Goal: Transaction & Acquisition: Subscribe to service/newsletter

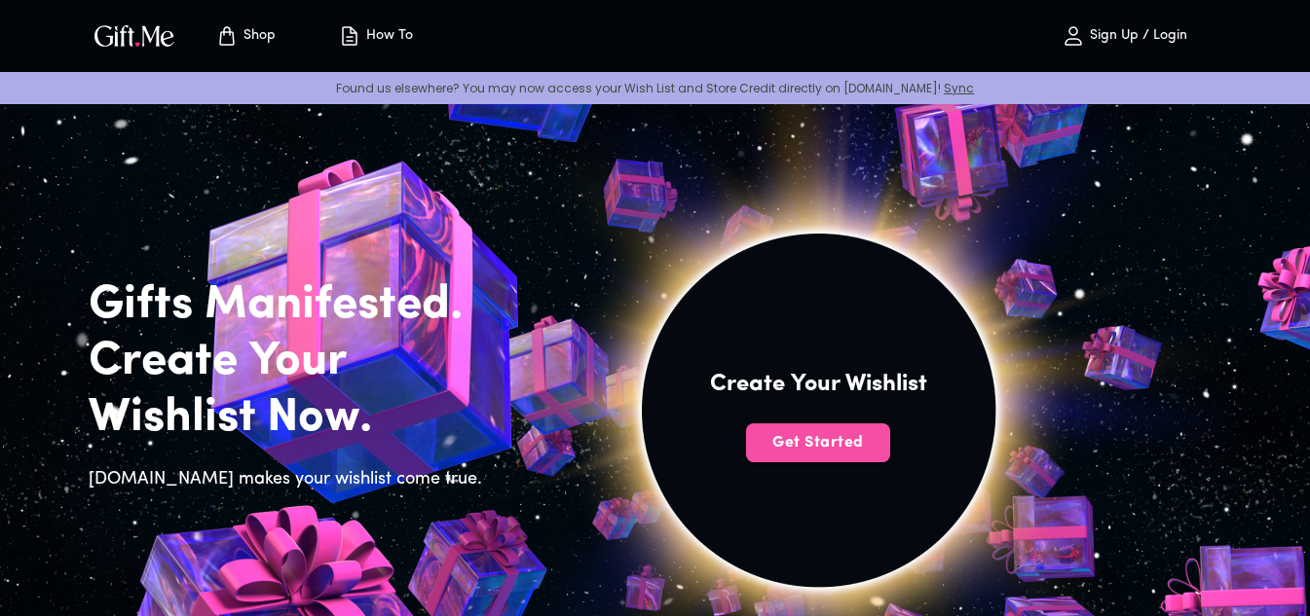
click at [833, 429] on button "Get Started" at bounding box center [818, 443] width 144 height 39
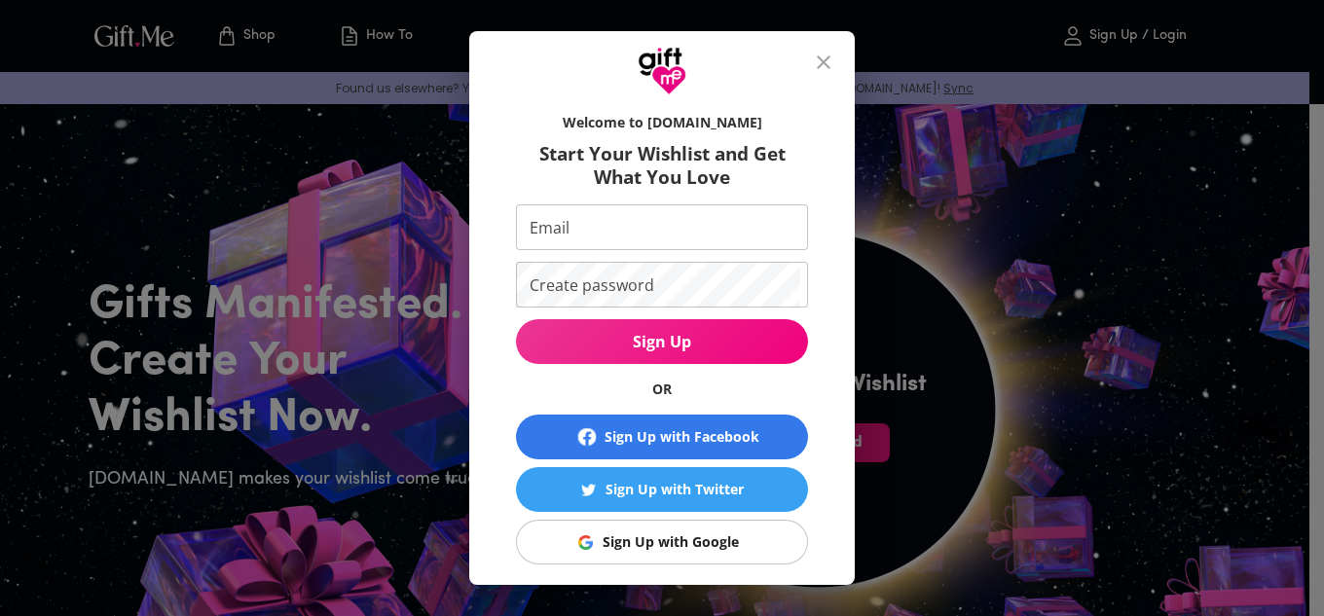
click at [648, 546] on div "Sign Up with Google" at bounding box center [671, 542] width 136 height 21
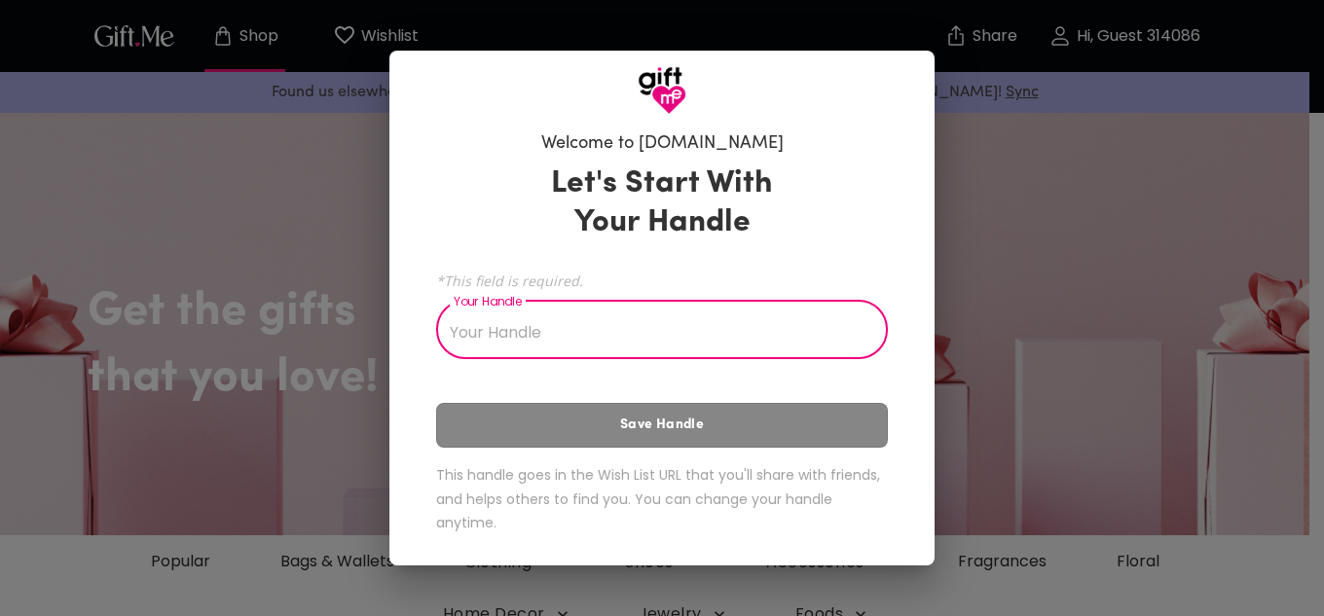
click at [561, 332] on input "Your Handle" at bounding box center [651, 332] width 430 height 55
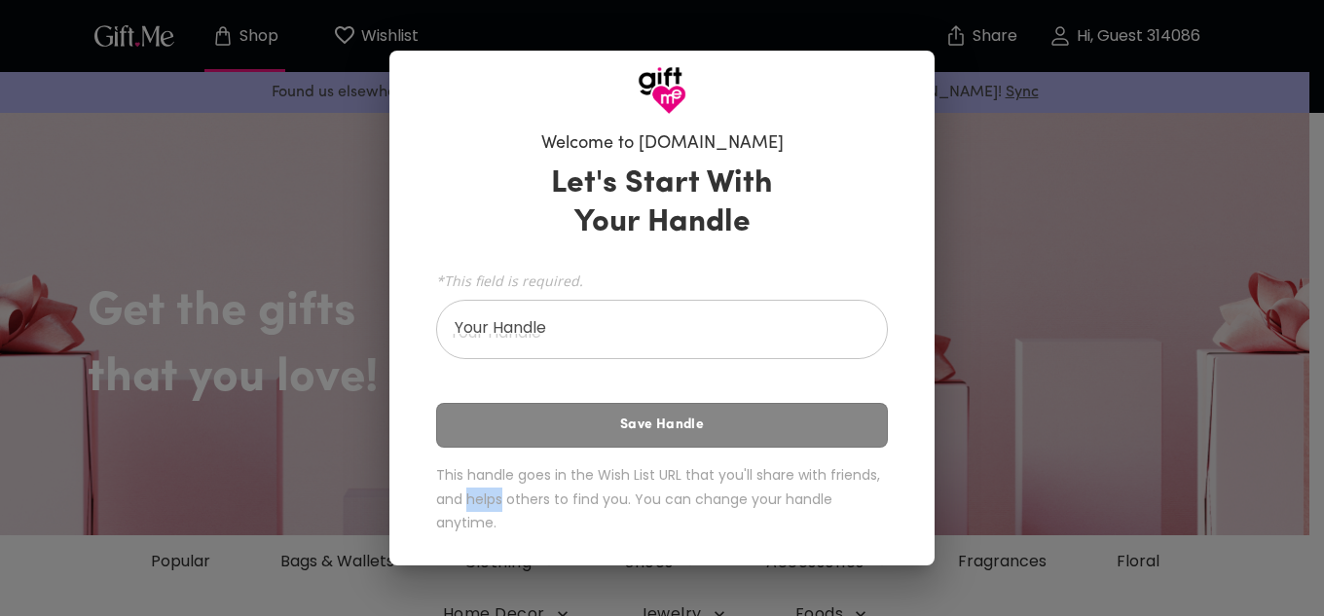
drag, startPoint x: 471, startPoint y: 502, endPoint x: 502, endPoint y: 503, distance: 30.2
click at [502, 503] on h6 "This handle goes in the Wish List URL that you'll share with friends, and helps…" at bounding box center [662, 500] width 452 height 72
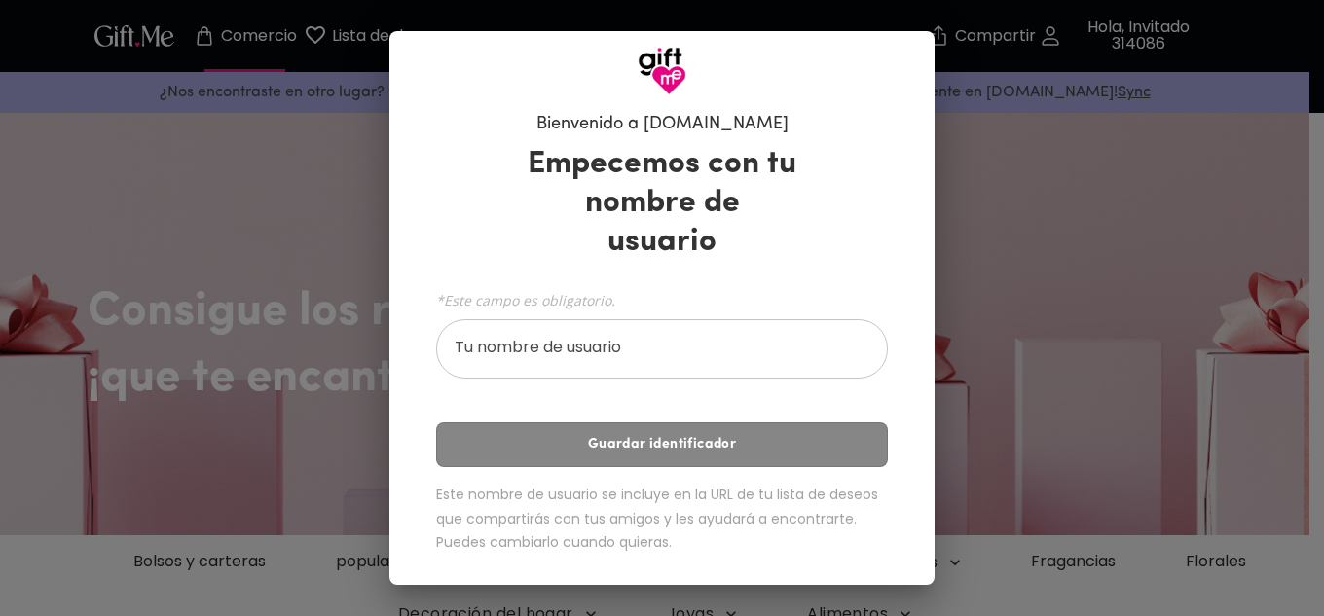
click at [586, 303] on div "*Este campo es obligatorio. Tu nombre de usuario Tu nombre de usuario" at bounding box center [662, 332] width 452 height 93
click at [581, 326] on input "Tu nombre de usuario" at bounding box center [651, 351] width 430 height 55
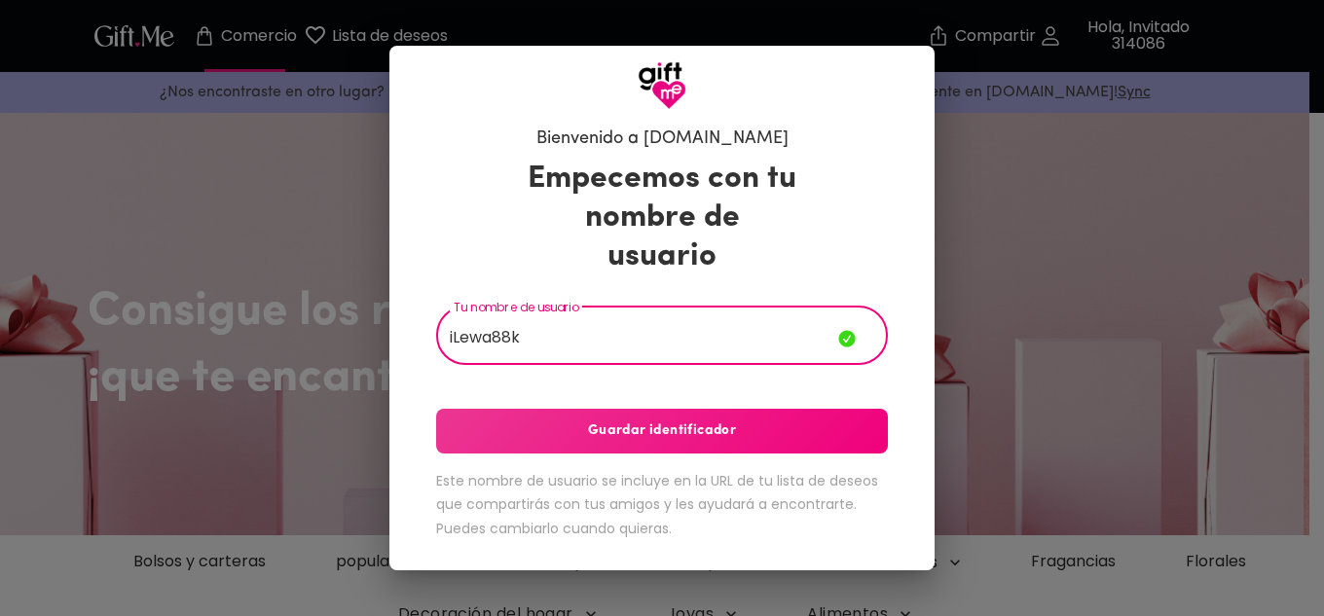
type input "iLewa88k"
click at [666, 424] on font "Guardar identificador" at bounding box center [662, 431] width 148 height 15
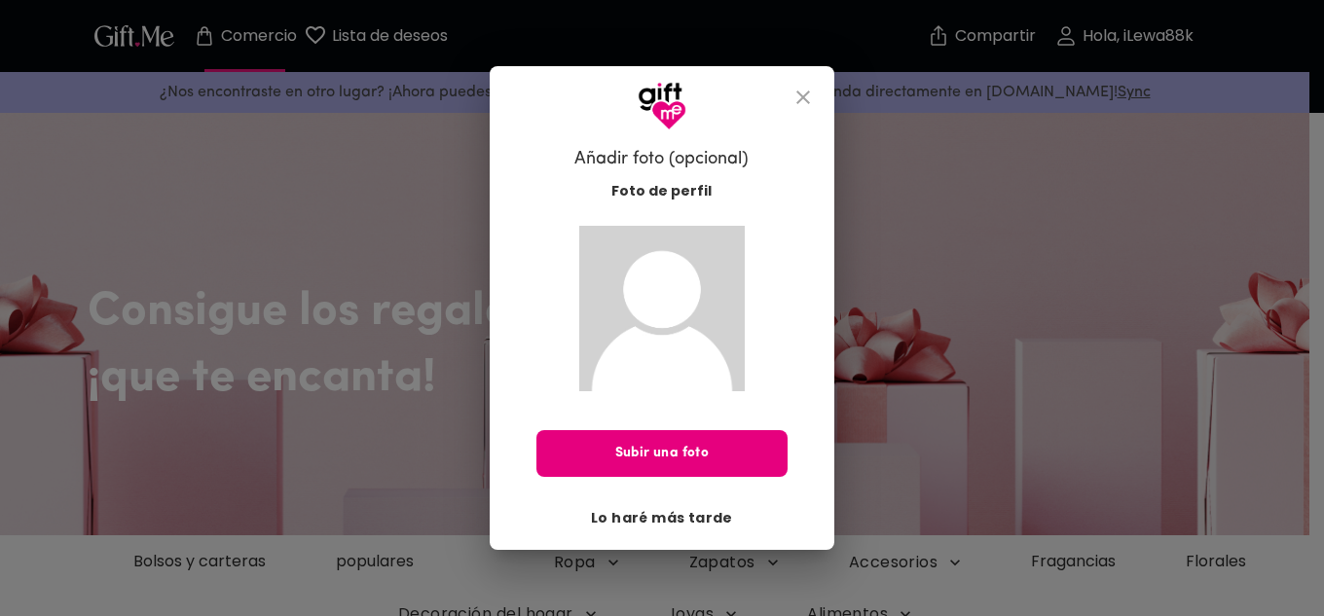
click at [680, 525] on font "Lo haré más tarde" at bounding box center [662, 517] width 142 height 19
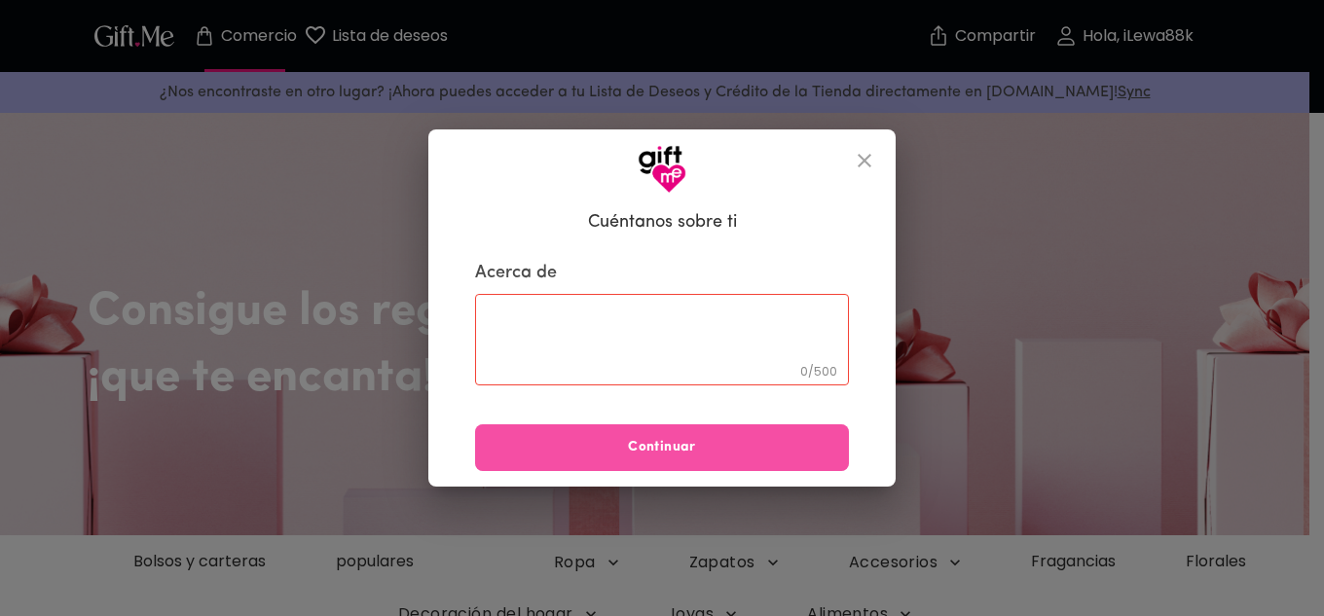
click at [659, 445] on font "Continuar" at bounding box center [662, 447] width 68 height 15
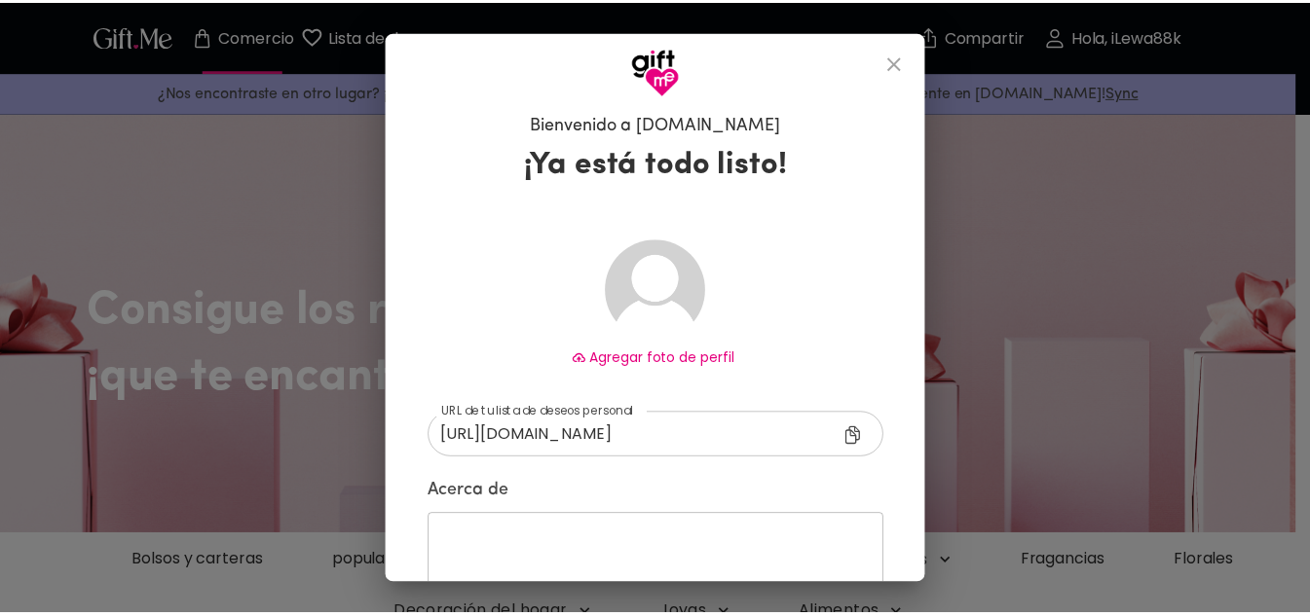
scroll to position [123, 0]
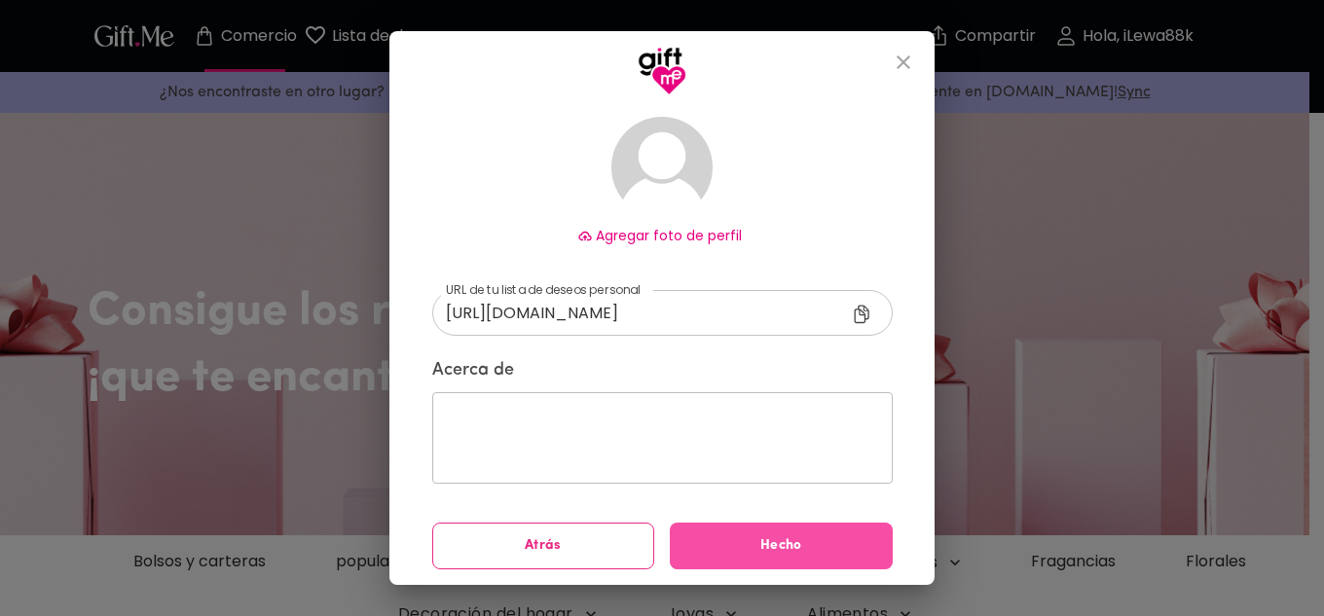
click at [688, 564] on button "Hecho" at bounding box center [781, 546] width 223 height 47
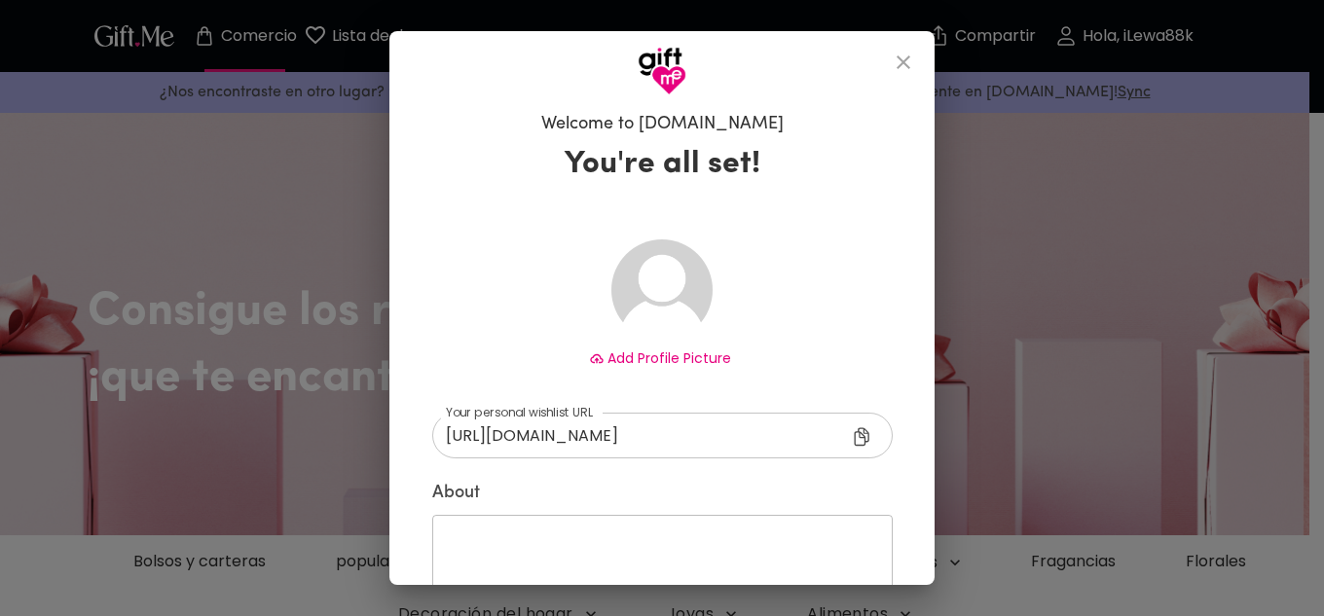
drag, startPoint x: 387, startPoint y: 311, endPoint x: 713, endPoint y: 37, distance: 425.8
